Goal: Information Seeking & Learning: Find specific page/section

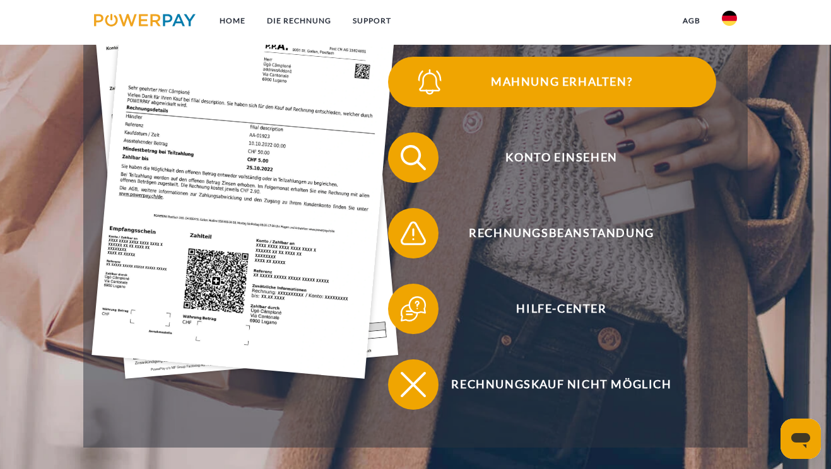
scroll to position [321, 0]
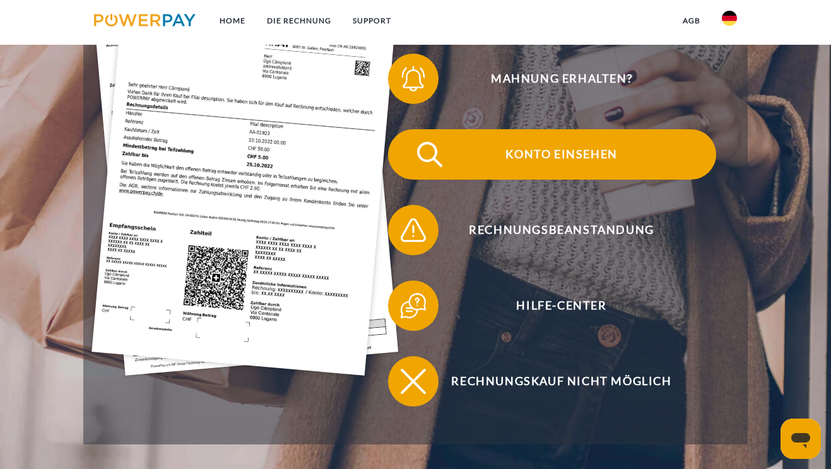
click at [536, 162] on span "Konto einsehen" at bounding box center [561, 154] width 309 height 50
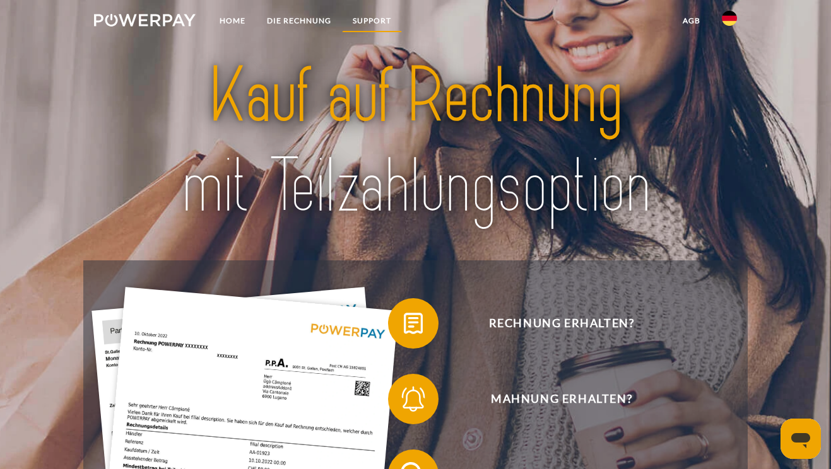
click at [392, 20] on link "SUPPORT" at bounding box center [372, 20] width 60 height 23
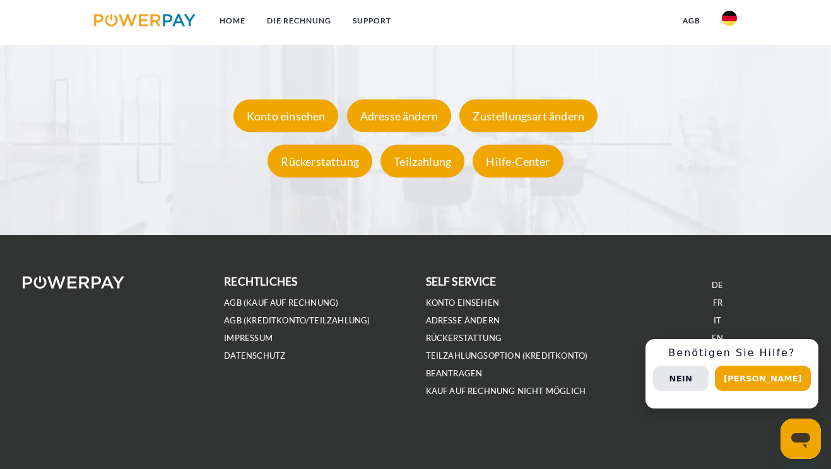
scroll to position [2380, 0]
click at [462, 302] on link "Konto einsehen" at bounding box center [463, 303] width 74 height 11
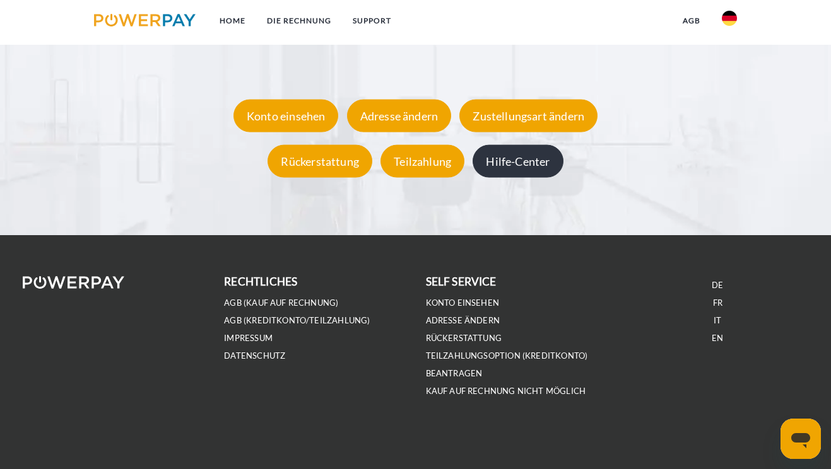
click at [518, 161] on div "Hilfe-Center" at bounding box center [518, 161] width 90 height 33
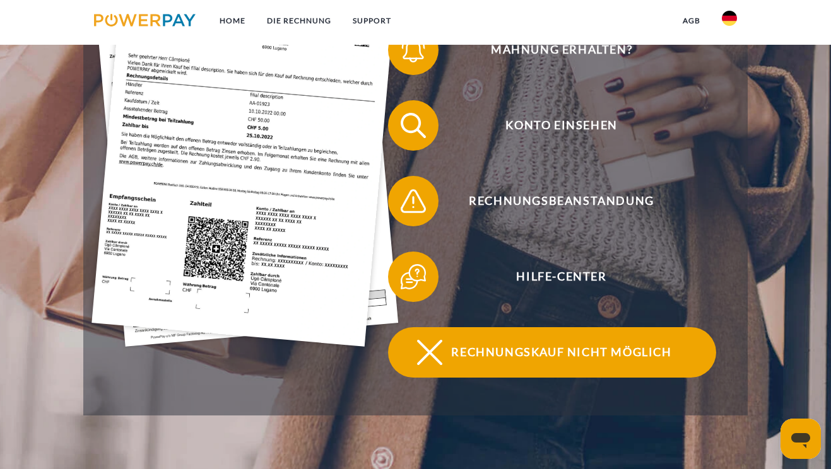
scroll to position [347, 0]
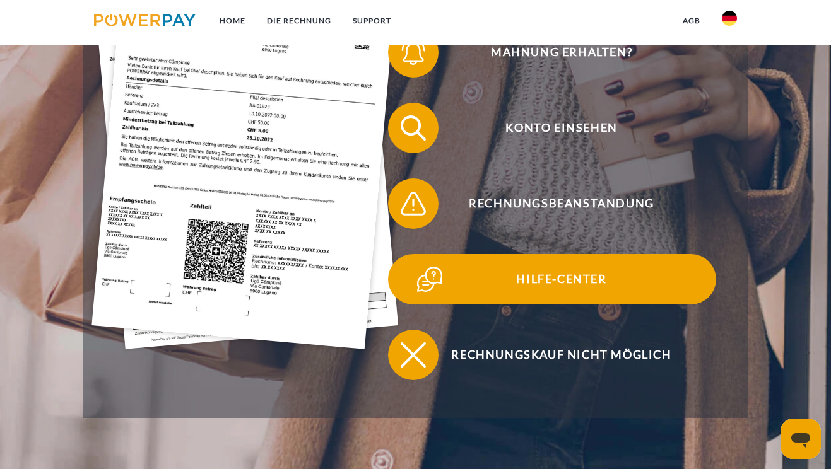
click at [534, 278] on span "Hilfe-Center" at bounding box center [561, 279] width 309 height 50
